Goal: Task Accomplishment & Management: Complete application form

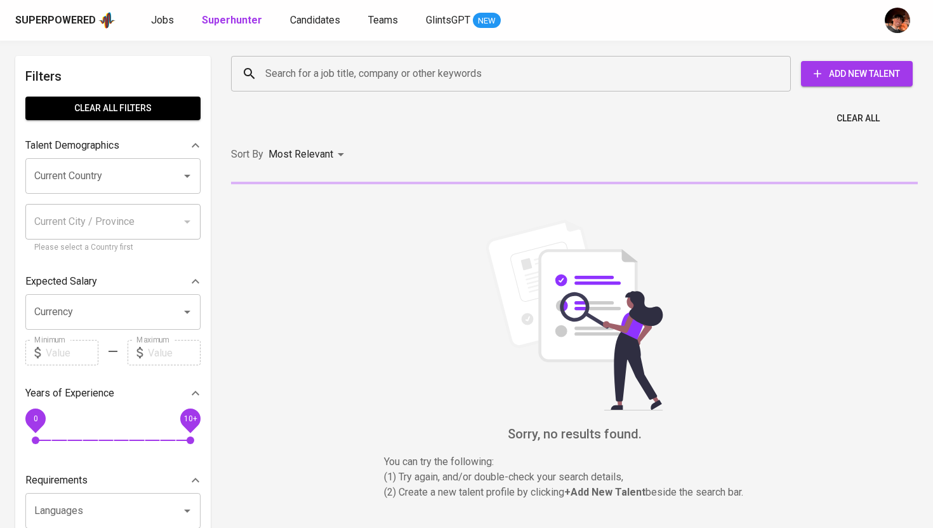
click at [276, 67] on input "Search for a job title, company or other keywords" at bounding box center [514, 74] width 504 height 24
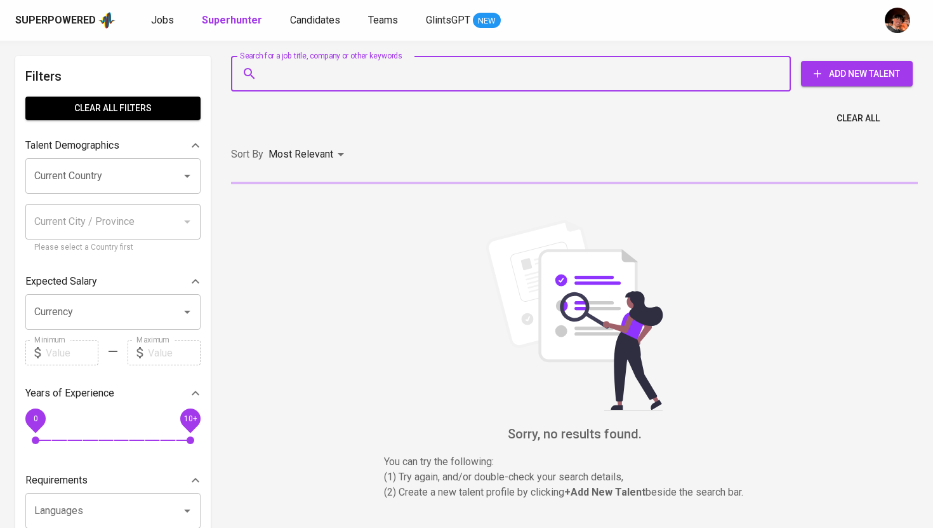
paste input "[EMAIL_ADDRESS][DOMAIN_NAME]"
type input "[EMAIL_ADDRESS][DOMAIN_NAME]"
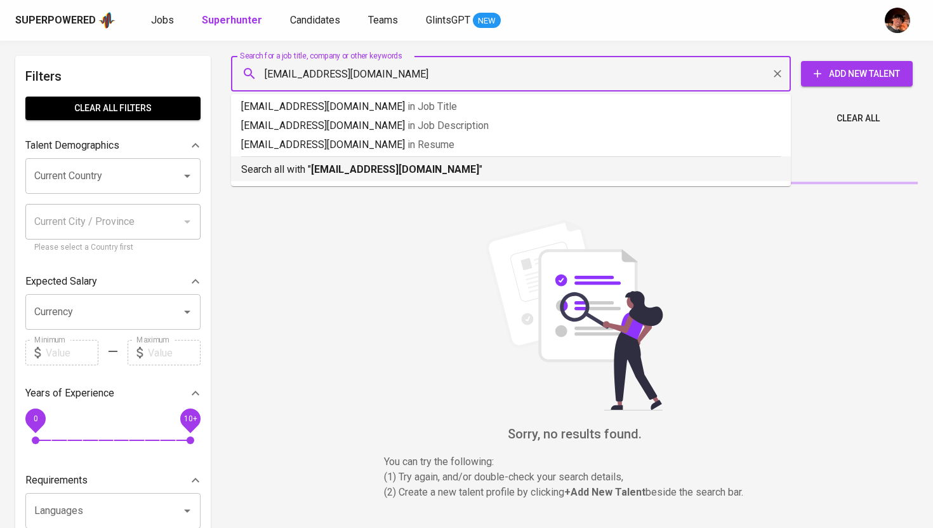
click at [337, 158] on div "Search all with " [EMAIL_ADDRESS][DOMAIN_NAME] "" at bounding box center [511, 166] width 540 height 21
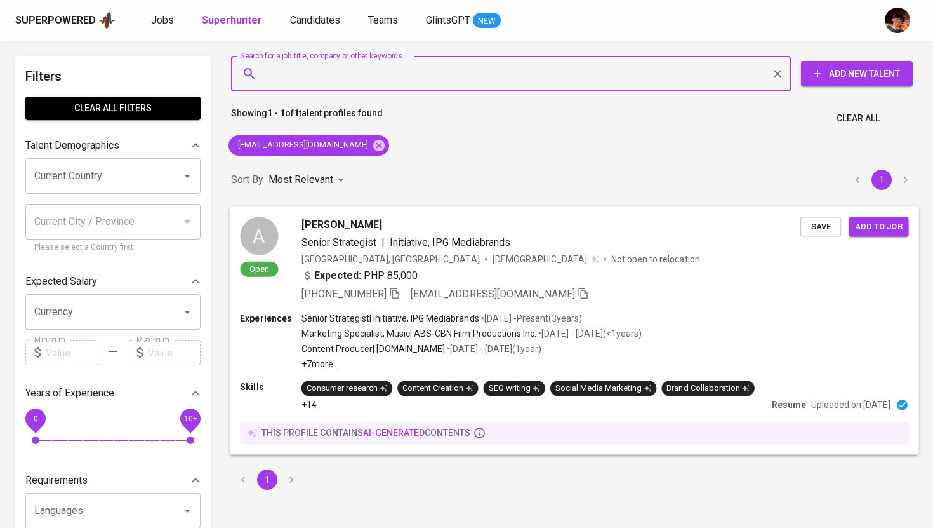
click at [348, 220] on span "[PERSON_NAME]" at bounding box center [342, 223] width 81 height 15
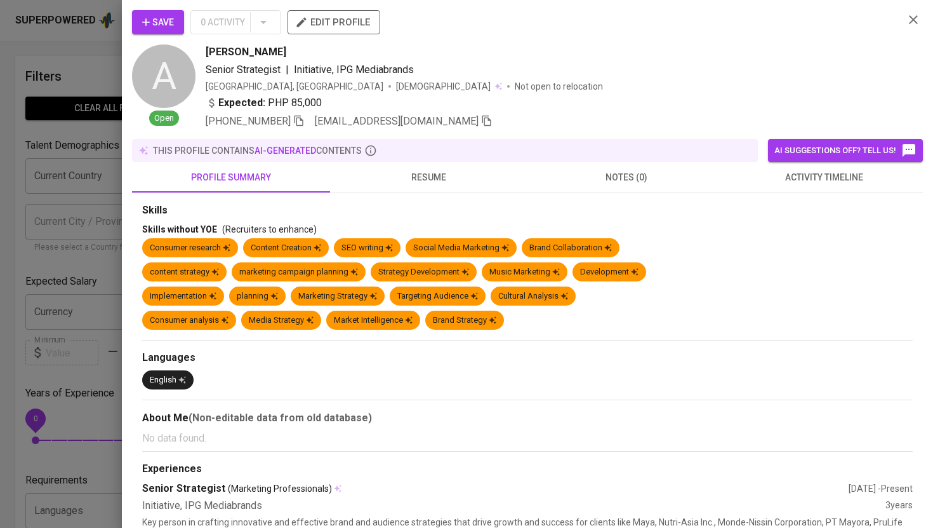
click at [831, 181] on span "activity timeline" at bounding box center [824, 178] width 183 height 16
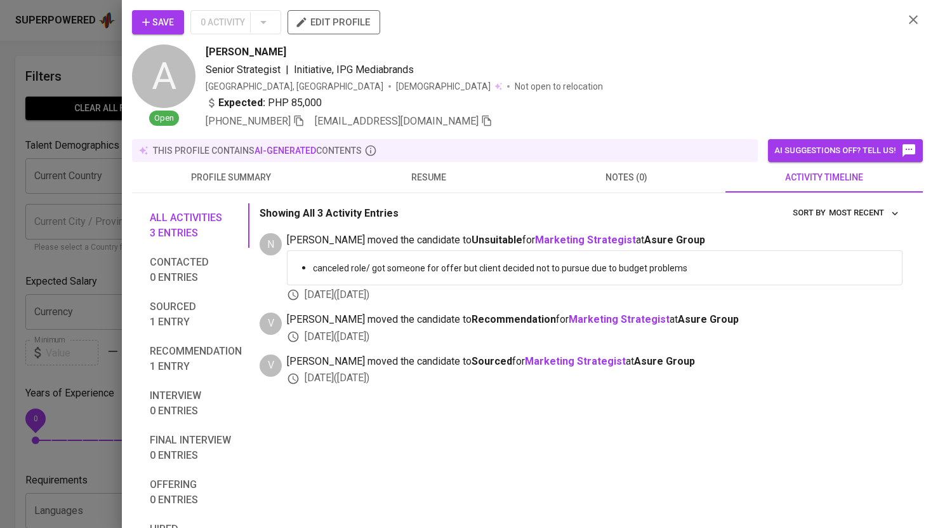
click at [164, 25] on span "Save" at bounding box center [158, 23] width 32 height 16
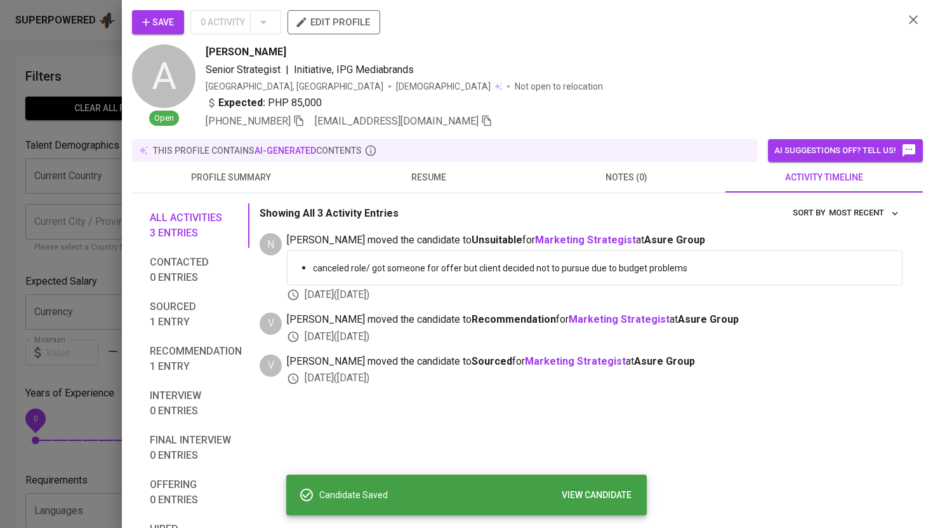
click at [575, 496] on span "VIEW CANDIDATE" at bounding box center [597, 495] width 70 height 16
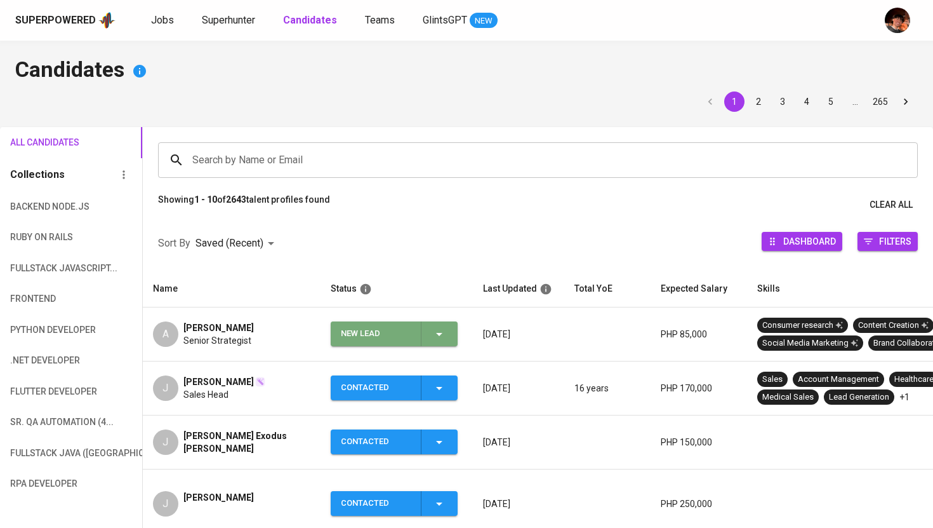
click at [447, 338] on icon "button" at bounding box center [439, 333] width 15 height 15
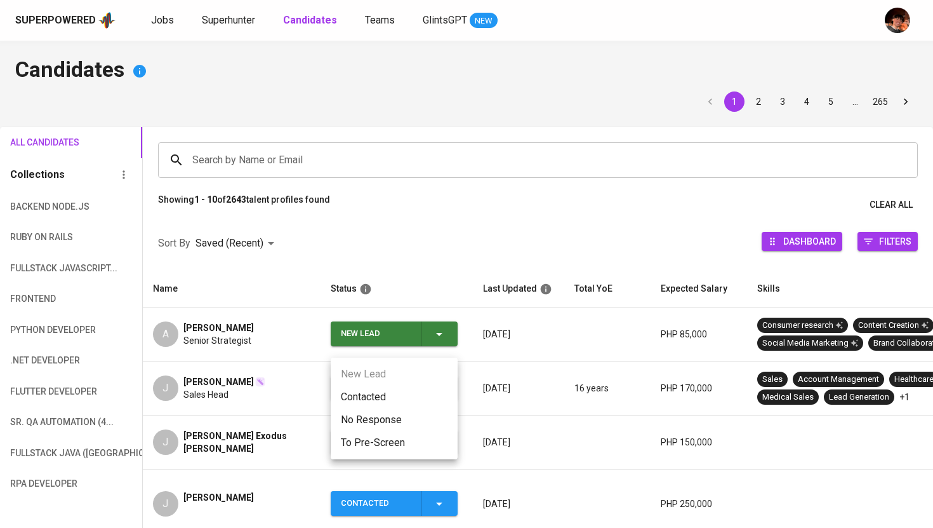
click at [394, 399] on li "Contacted" at bounding box center [394, 396] width 127 height 23
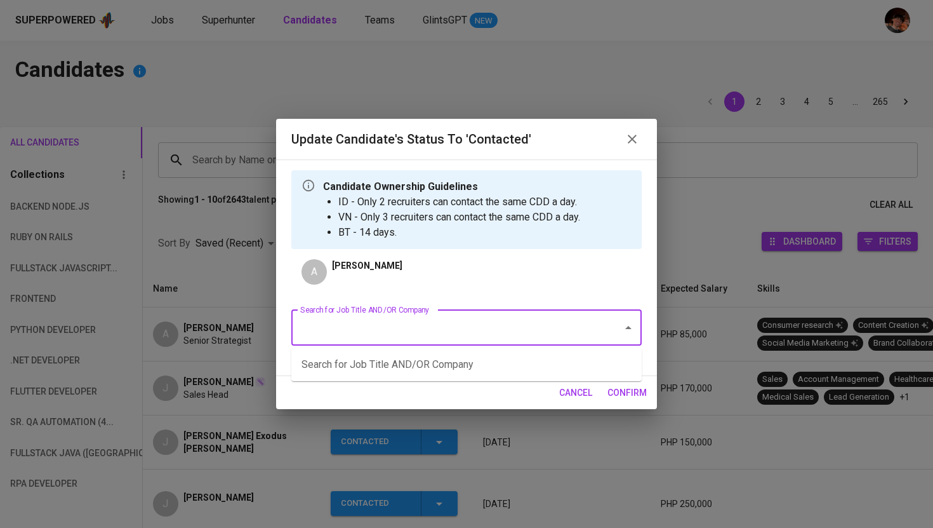
click at [423, 323] on input "Search for Job Title AND/OR Company" at bounding box center [448, 328] width 303 height 24
type input "S"
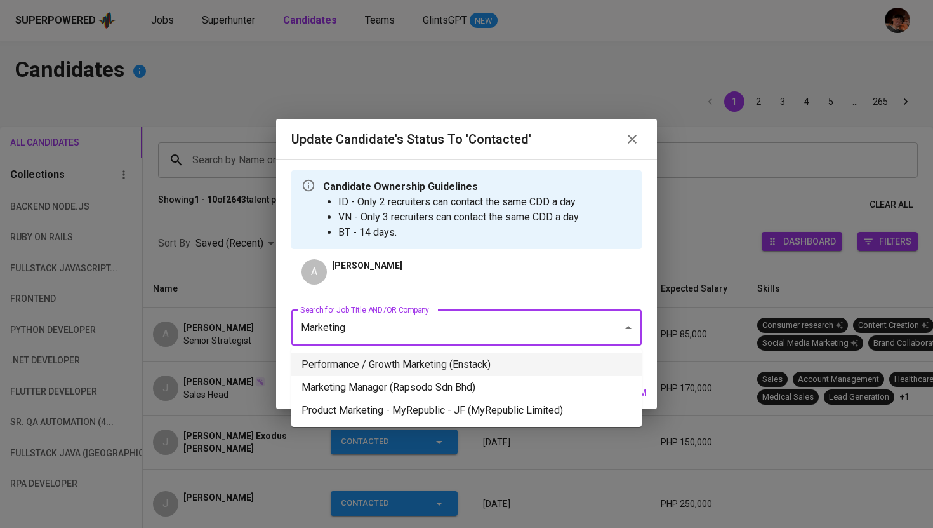
click at [423, 364] on li "Performance / Growth Marketing (Enstack)" at bounding box center [466, 364] width 350 height 23
type input "Marketing"
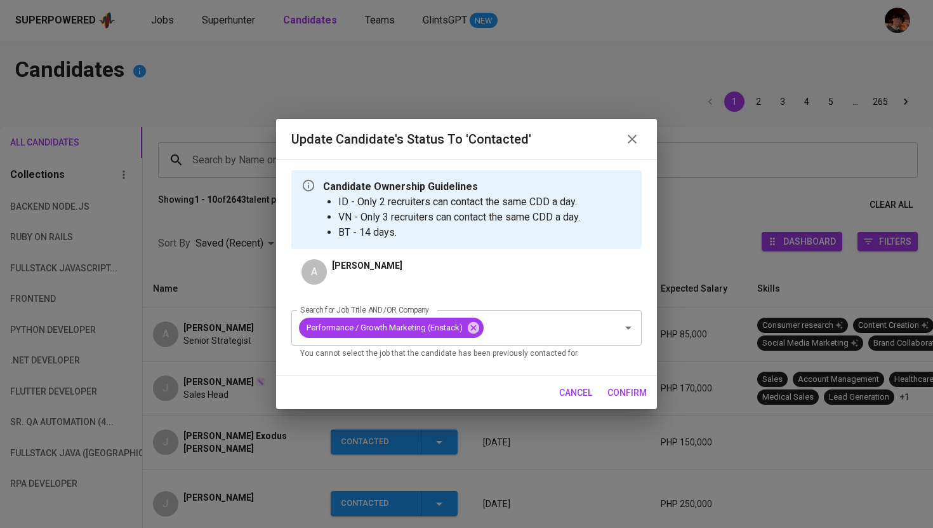
click at [636, 397] on span "confirm" at bounding box center [627, 393] width 39 height 16
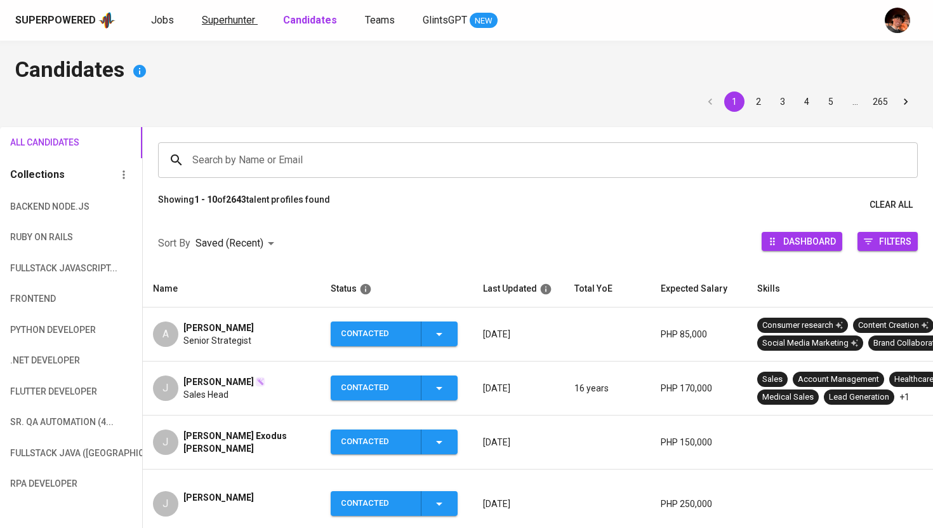
click at [243, 22] on span "Superhunter" at bounding box center [228, 20] width 53 height 12
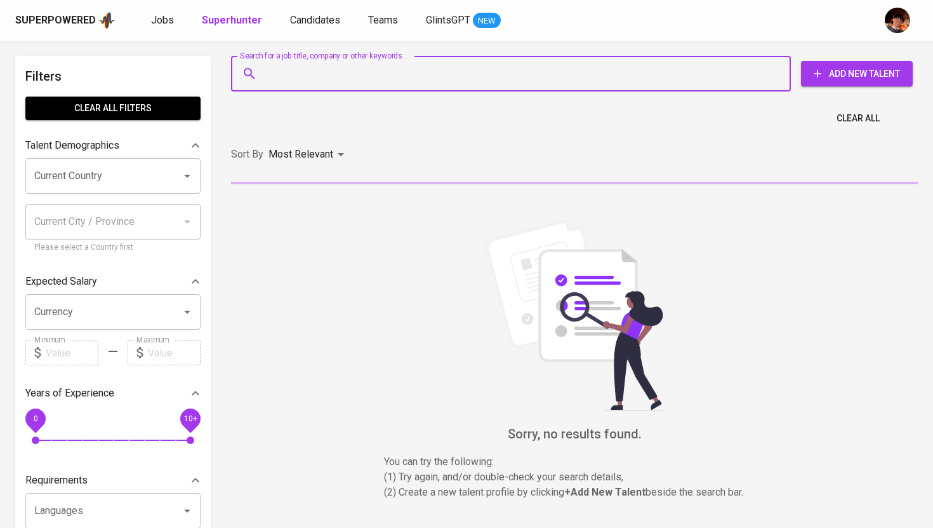
click at [279, 68] on input "Search for a job title, company or other keywords" at bounding box center [514, 74] width 504 height 24
paste input "[EMAIL_ADDRESS][DOMAIN_NAME]"
type input "[EMAIL_ADDRESS][DOMAIN_NAME]"
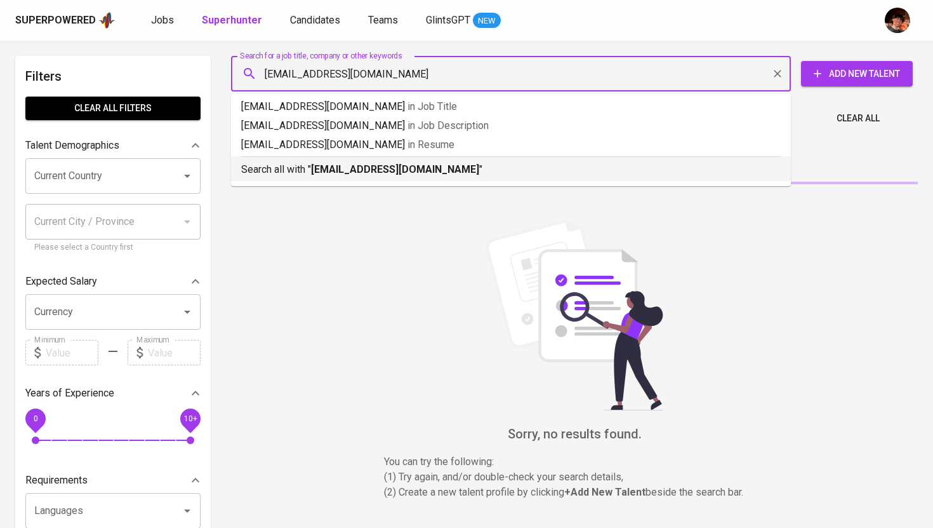
click at [335, 176] on p "Search all with " [EMAIL_ADDRESS][DOMAIN_NAME] "" at bounding box center [511, 169] width 540 height 15
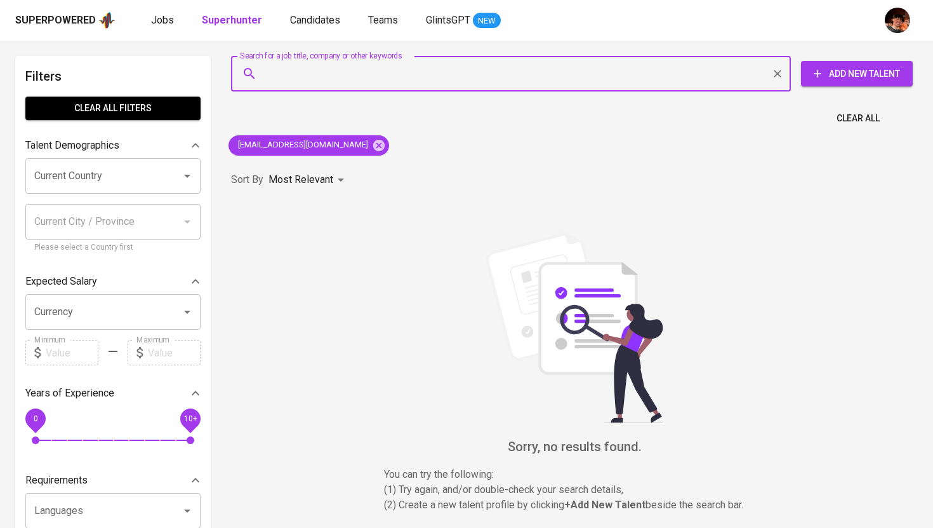
click at [863, 77] on span "Add New Talent" at bounding box center [856, 74] width 91 height 16
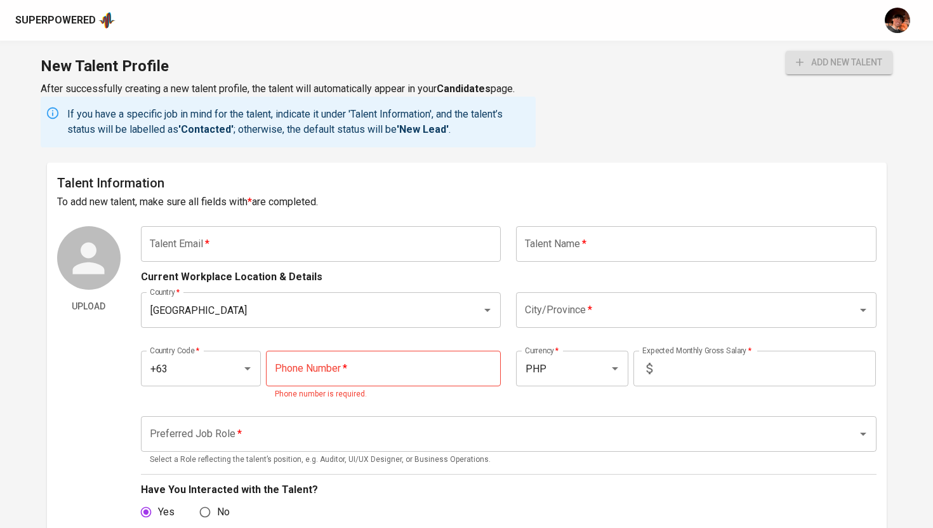
click at [382, 245] on input "text" at bounding box center [321, 244] width 361 height 36
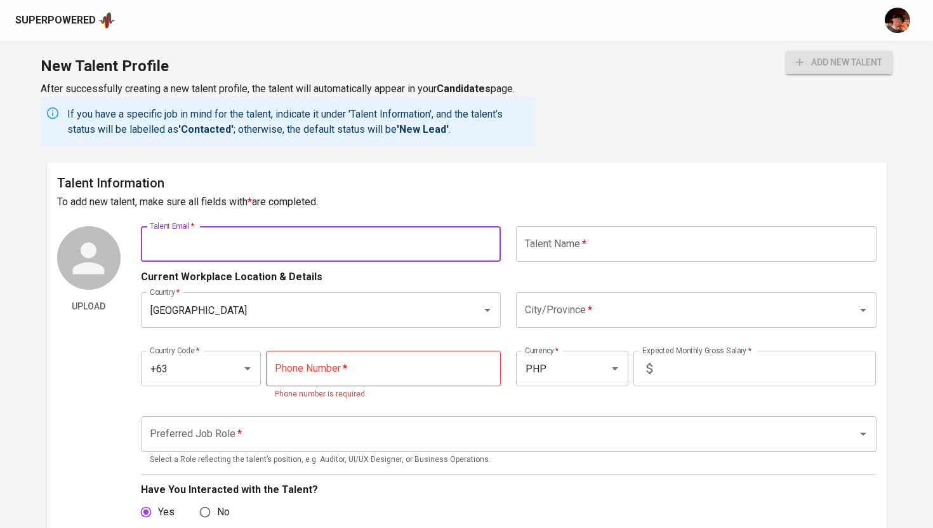
paste input "[EMAIL_ADDRESS][DOMAIN_NAME]"
type input "[EMAIL_ADDRESS][DOMAIN_NAME]"
click at [658, 249] on input "text" at bounding box center [696, 244] width 361 height 36
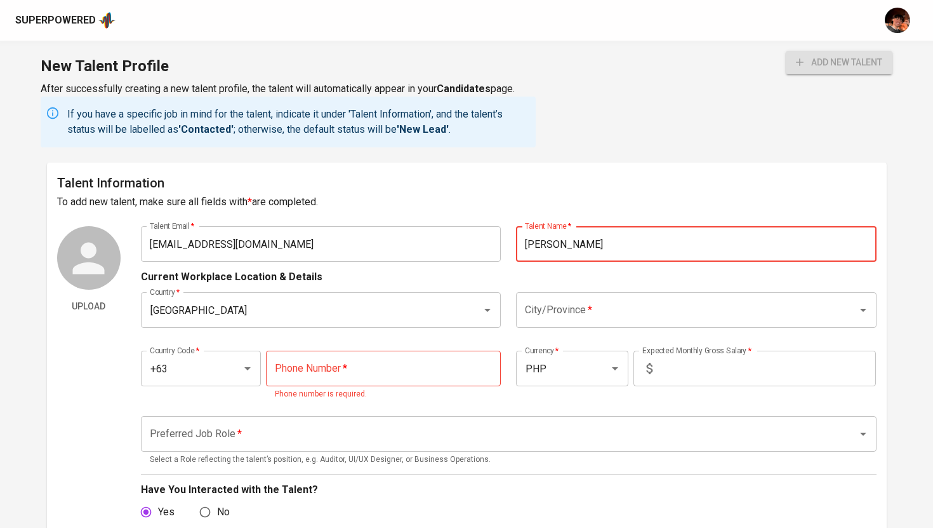
type input "[PERSON_NAME]"
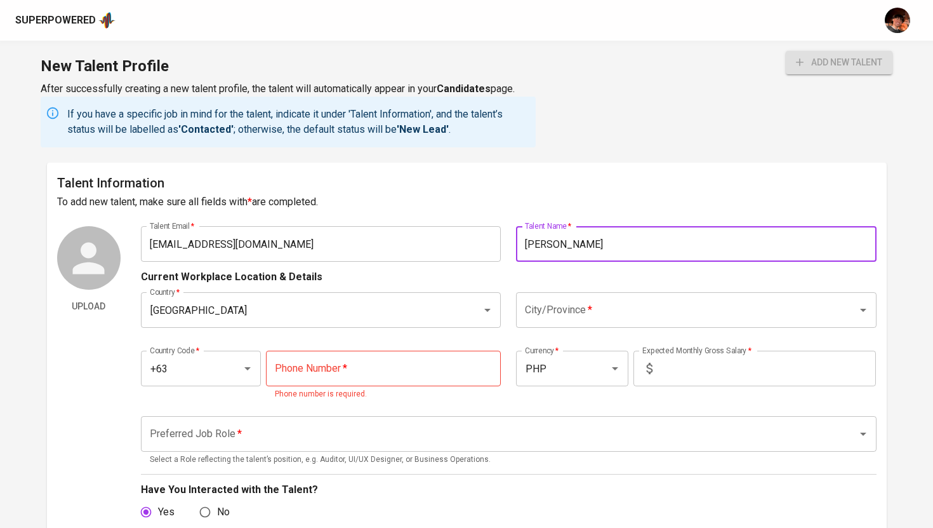
click at [546, 312] on input "City/Province   *" at bounding box center [679, 310] width 314 height 24
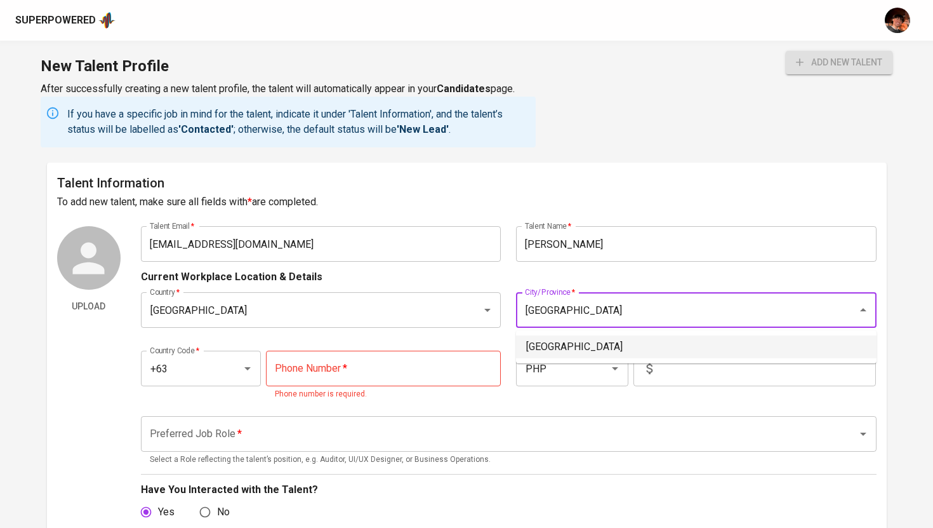
click at [572, 350] on li "[GEOGRAPHIC_DATA]" at bounding box center [696, 346] width 361 height 23
type input "[GEOGRAPHIC_DATA]"
click at [406, 363] on input "tel" at bounding box center [383, 368] width 235 height 36
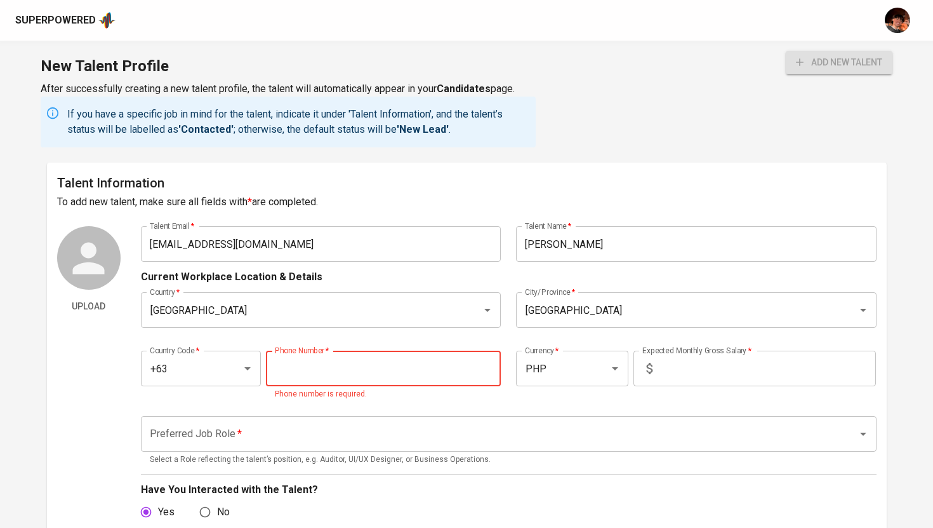
paste input "[PHONE_NUMBER]"
type input "[PHONE_NUMBER]"
click at [724, 370] on input "text" at bounding box center [767, 368] width 218 height 36
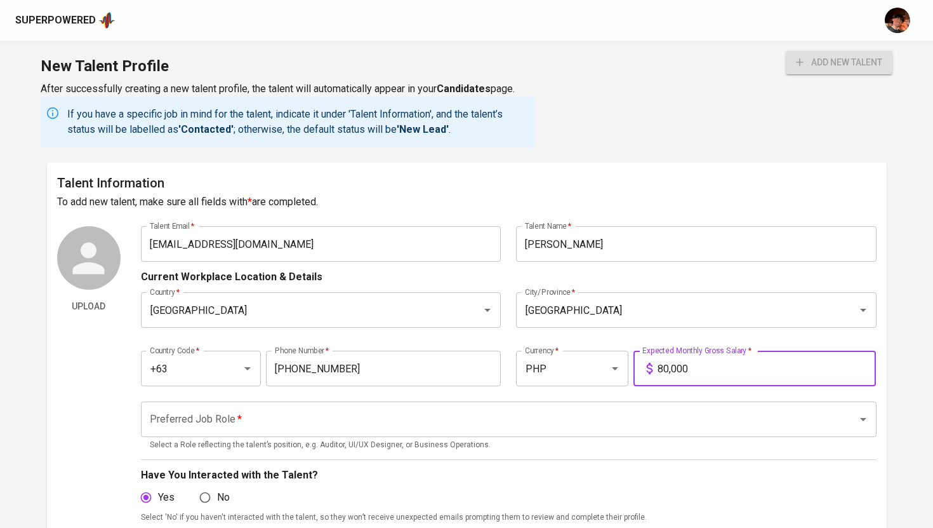
type input "80,000"
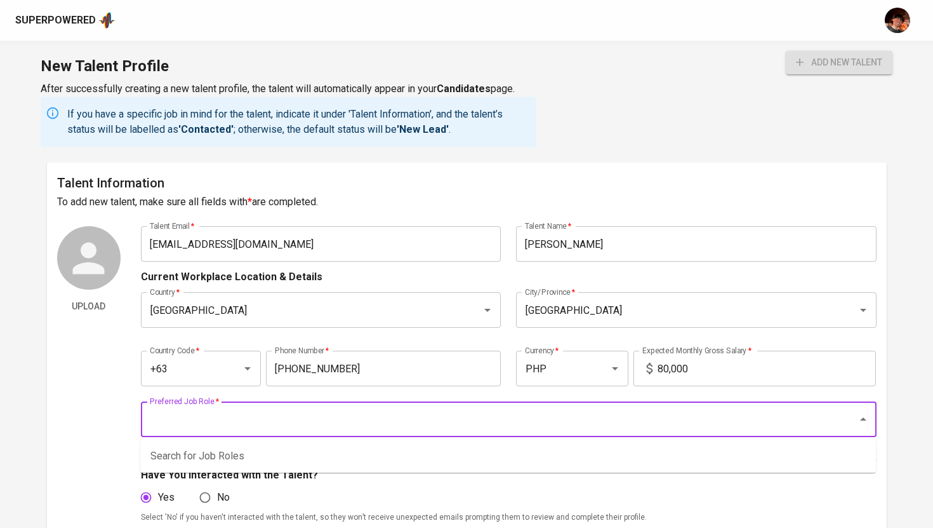
click at [674, 422] on input "Preferred Job Role   *" at bounding box center [491, 419] width 689 height 24
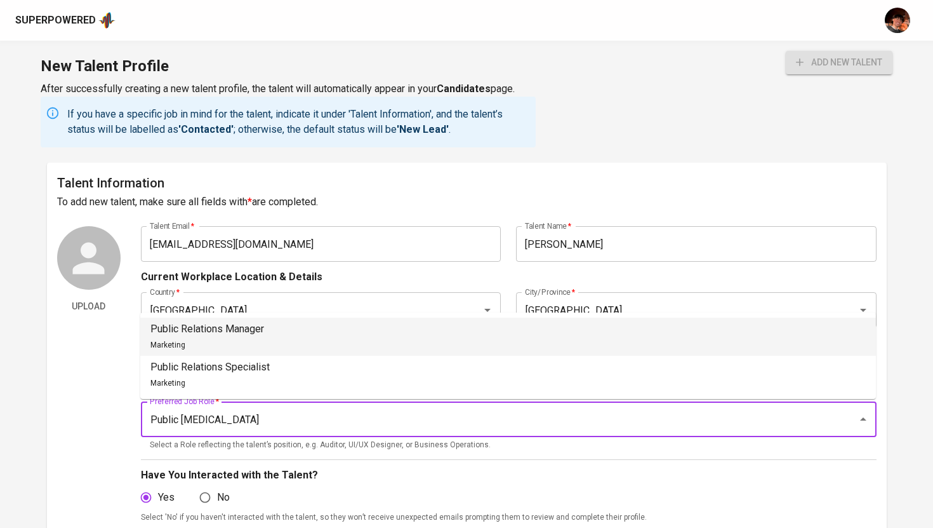
click at [596, 335] on li "Public Relations Manager Marketing" at bounding box center [508, 336] width 736 height 38
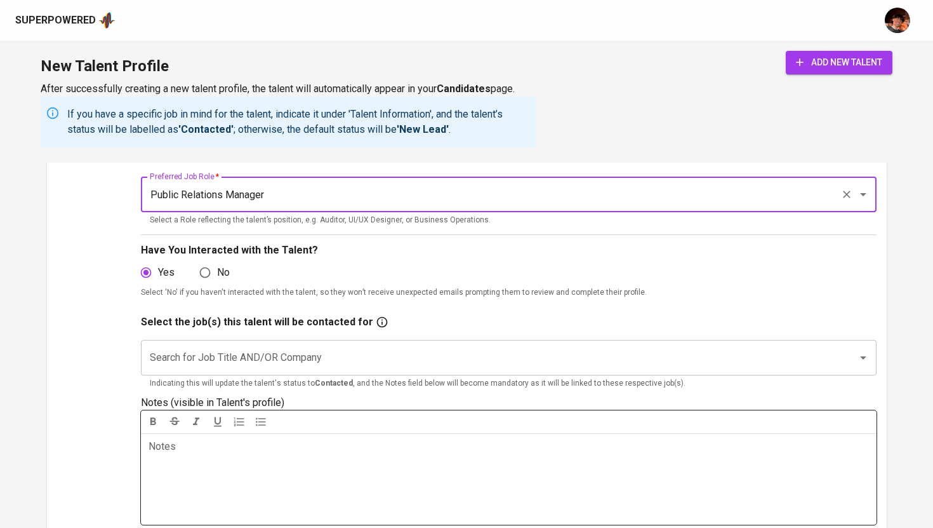
scroll to position [235, 0]
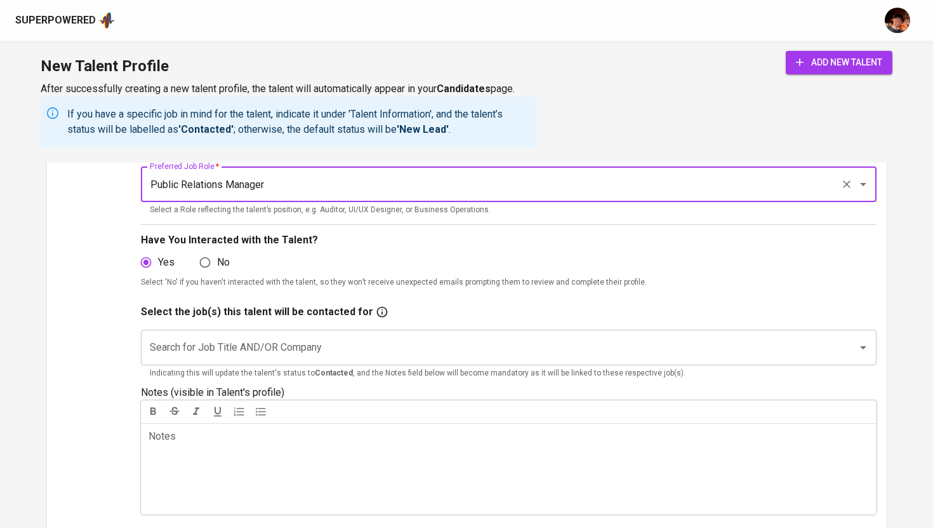
type input "Public Relations Manager"
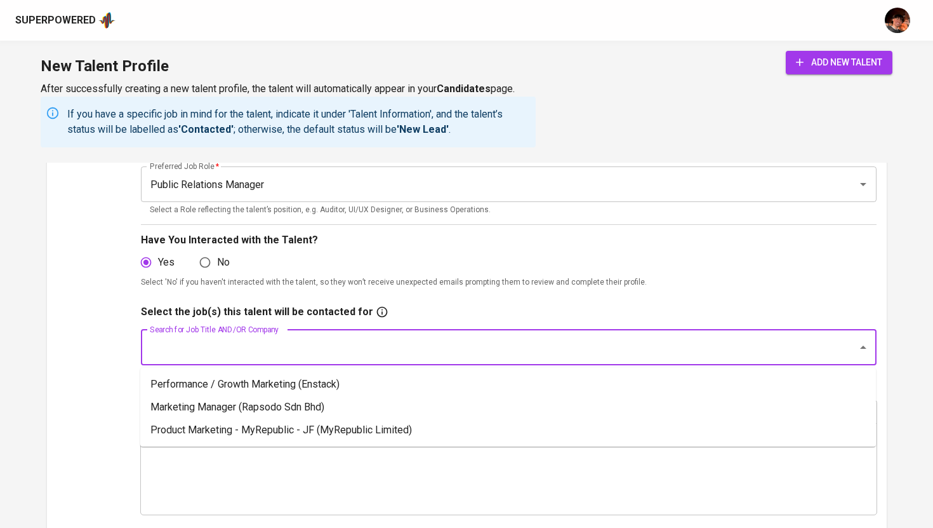
click at [429, 357] on input "Search for Job Title AND/OR Company" at bounding box center [491, 347] width 689 height 24
click at [397, 383] on li "Performance / Growth Marketing (Enstack)" at bounding box center [508, 384] width 736 height 23
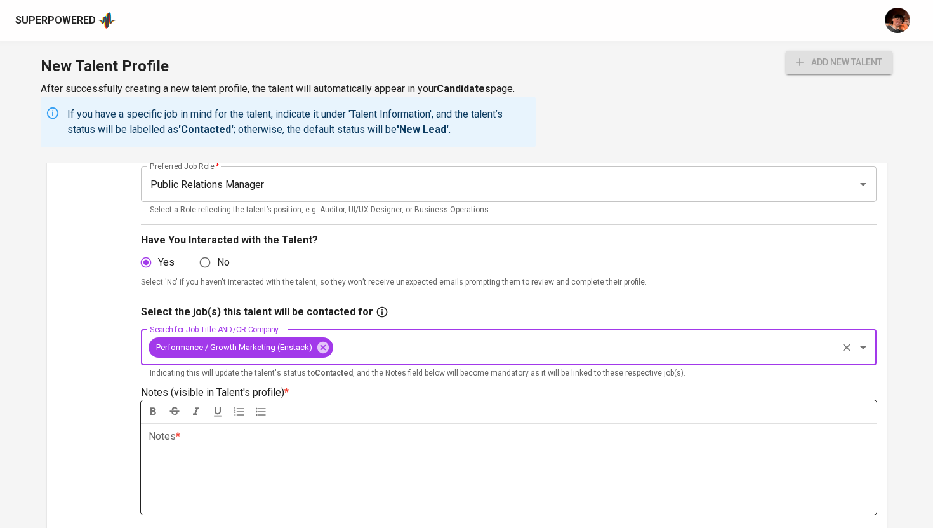
click at [354, 472] on div "Notes * ﻿" at bounding box center [509, 468] width 736 height 91
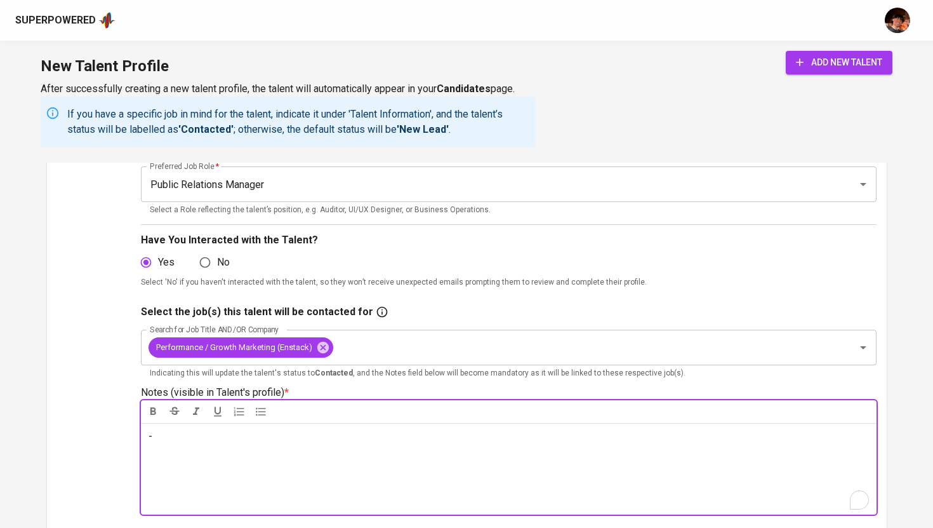
click at [853, 62] on span "add new talent" at bounding box center [839, 63] width 86 height 16
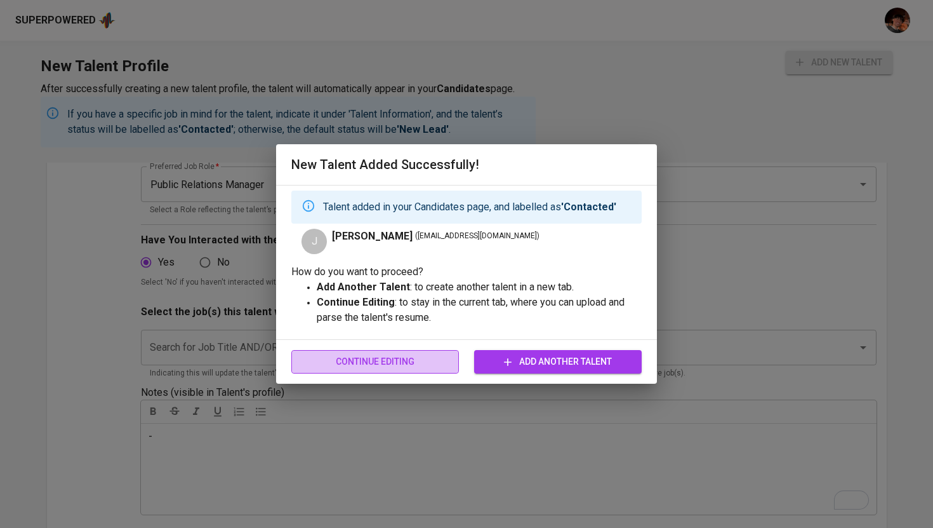
click at [337, 368] on span "Continue Editing" at bounding box center [375, 362] width 147 height 16
